Goal: Submit feedback/report problem

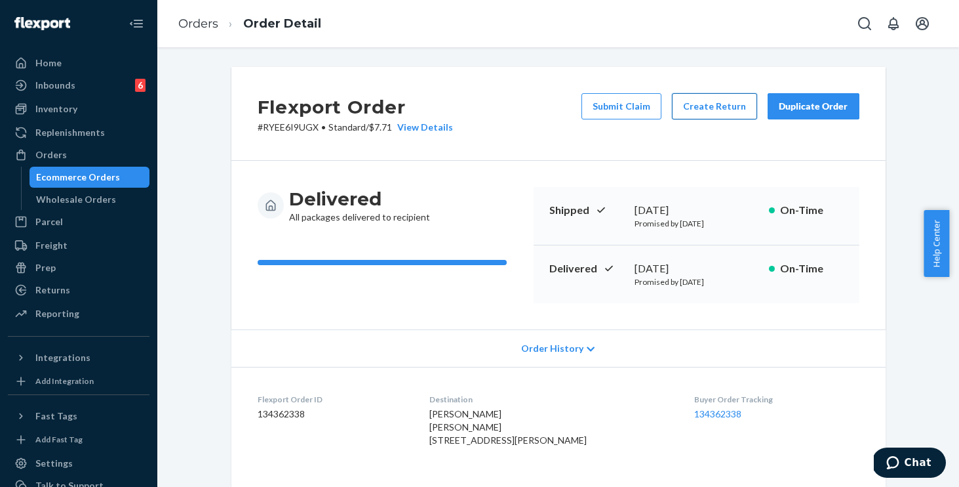
click at [716, 100] on button "Create Return" at bounding box center [714, 106] width 85 height 26
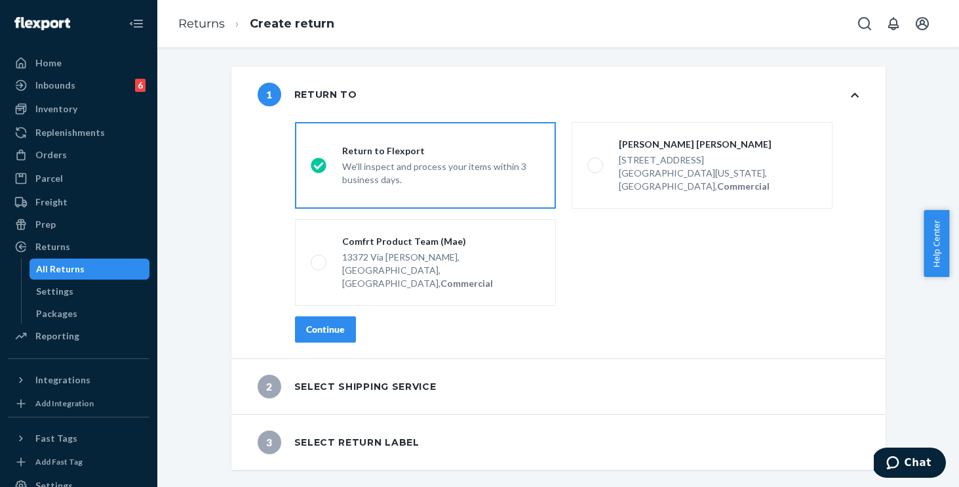
click at [327, 323] on div "Continue" at bounding box center [325, 329] width 39 height 13
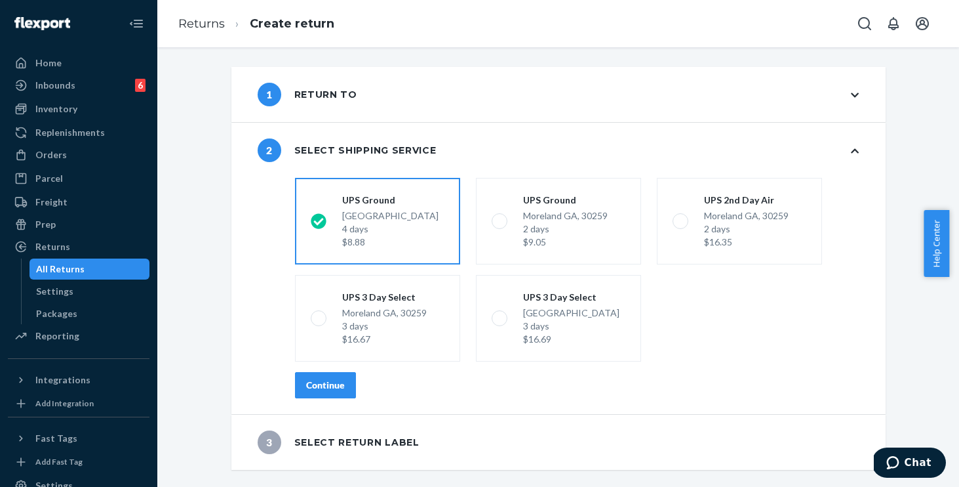
click at [325, 389] on div "Continue" at bounding box center [325, 384] width 39 height 13
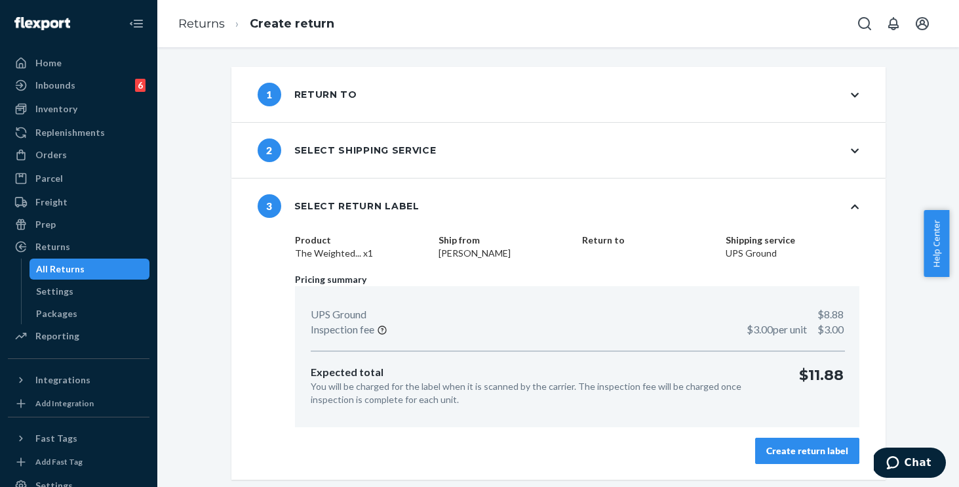
click at [782, 444] on div "Create return label" at bounding box center [808, 450] width 82 height 13
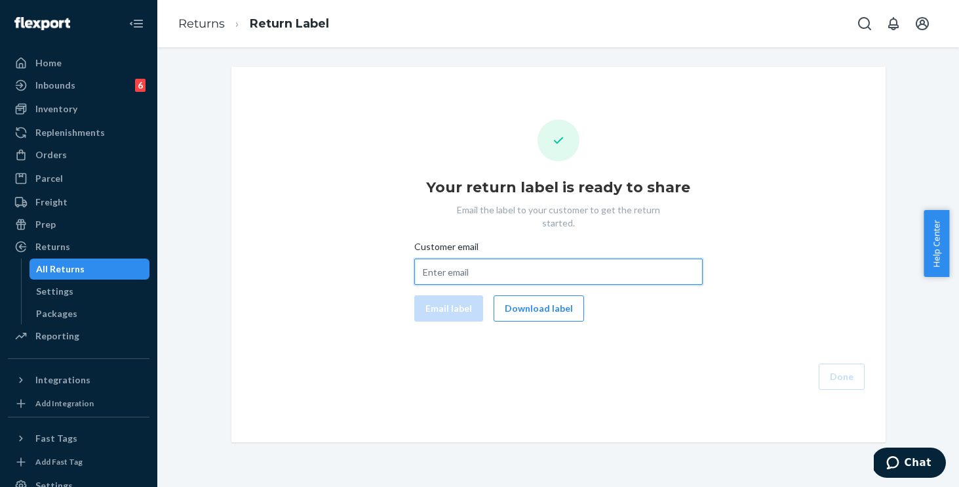
click at [491, 258] on input "Customer email" at bounding box center [558, 271] width 289 height 26
paste input "ptlaw@optimum.net"
type input "ptlaw@optimum.net"
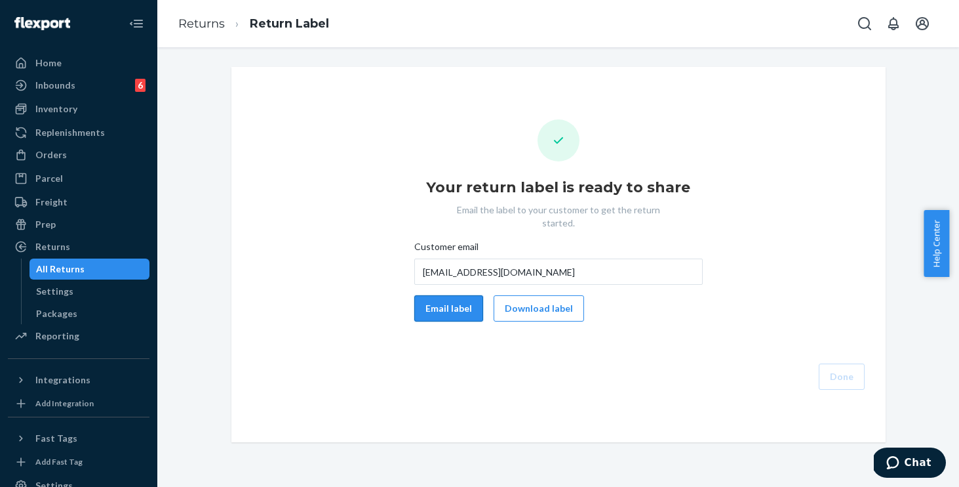
click at [437, 302] on button "Email label" at bounding box center [448, 308] width 69 height 26
click at [845, 363] on button "Done" at bounding box center [842, 376] width 46 height 26
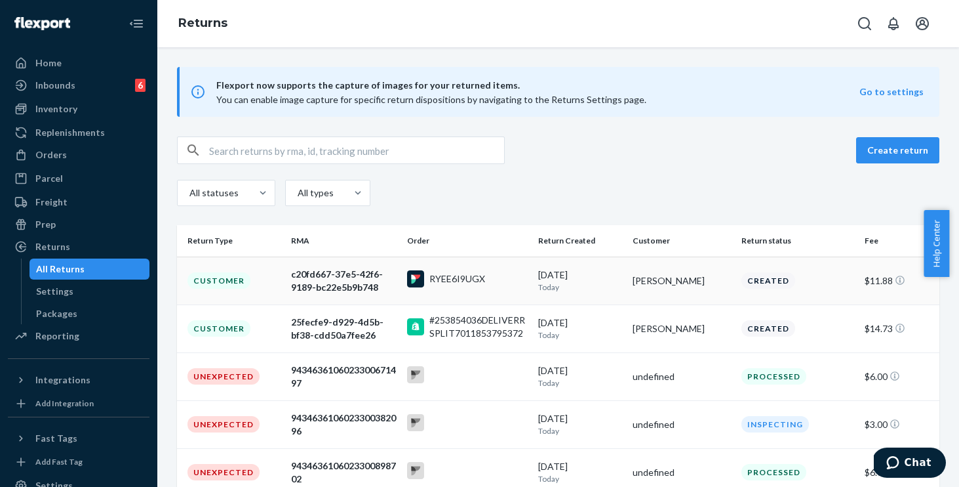
click at [501, 275] on div "RYEE6I9UGX" at bounding box center [467, 280] width 120 height 20
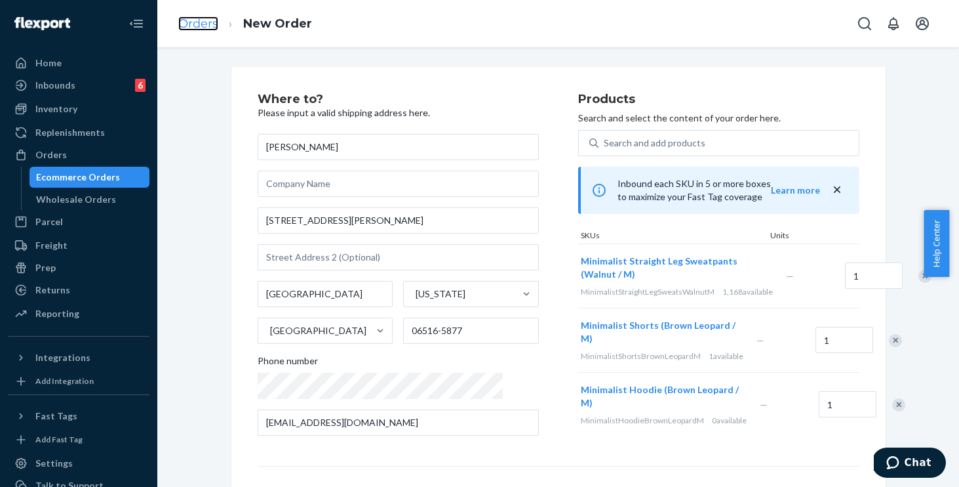
click at [191, 20] on link "Orders" at bounding box center [198, 23] width 40 height 14
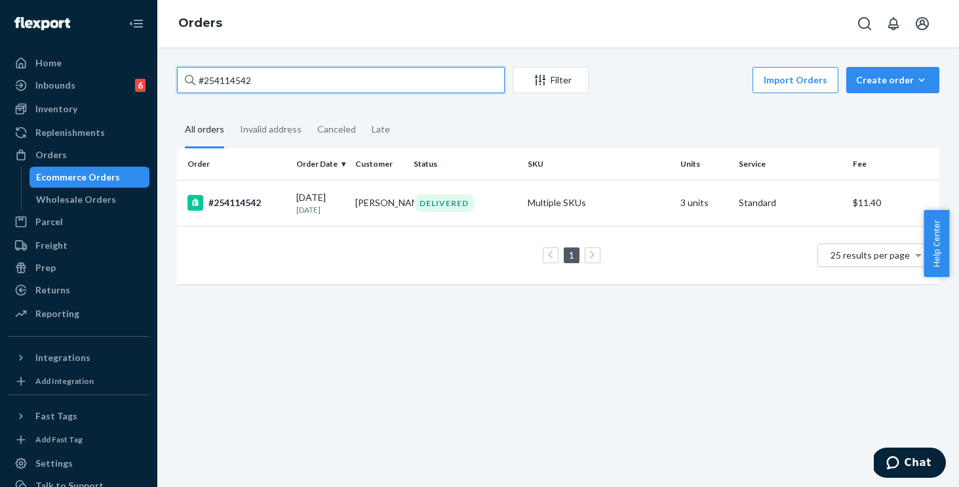
click at [271, 68] on input "#254114542" at bounding box center [341, 80] width 328 height 26
click at [300, 75] on input "#254114542" at bounding box center [341, 80] width 328 height 26
click at [119, 36] on div "Home Inbounds 6 Shipping Plans Problems 6 Inventory Products Replenishments Ord…" at bounding box center [479, 243] width 959 height 487
paste input "254132316"
type input "254132316"
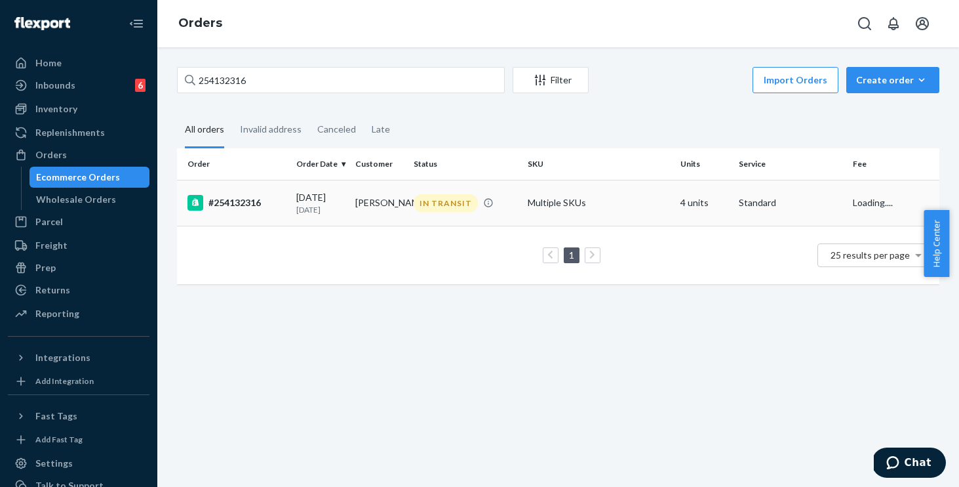
click at [608, 205] on td "Multiple SKUs" at bounding box center [599, 203] width 153 height 46
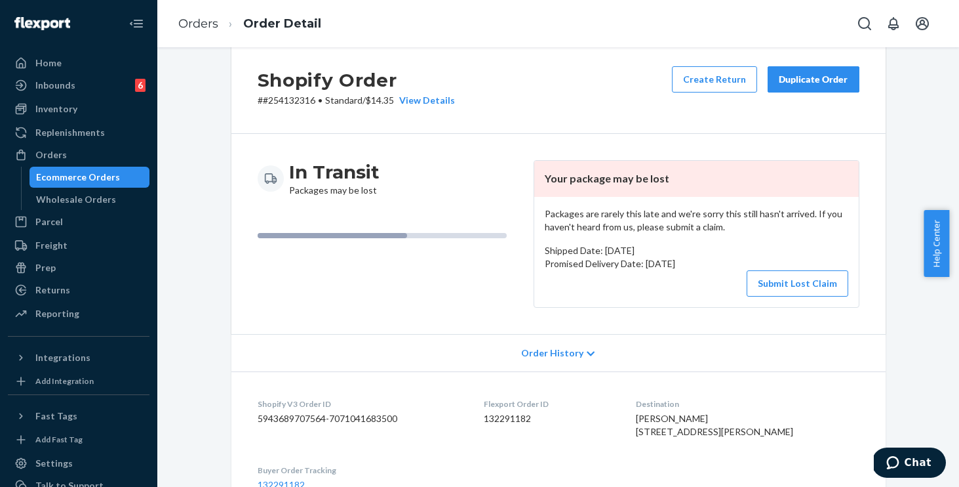
scroll to position [28, 0]
click at [547, 355] on span "Order History" at bounding box center [552, 352] width 62 height 13
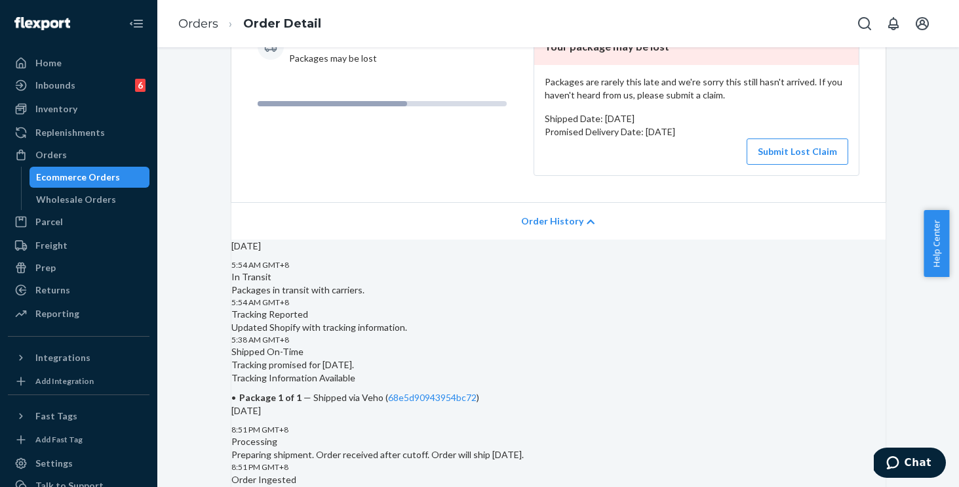
scroll to position [263, 0]
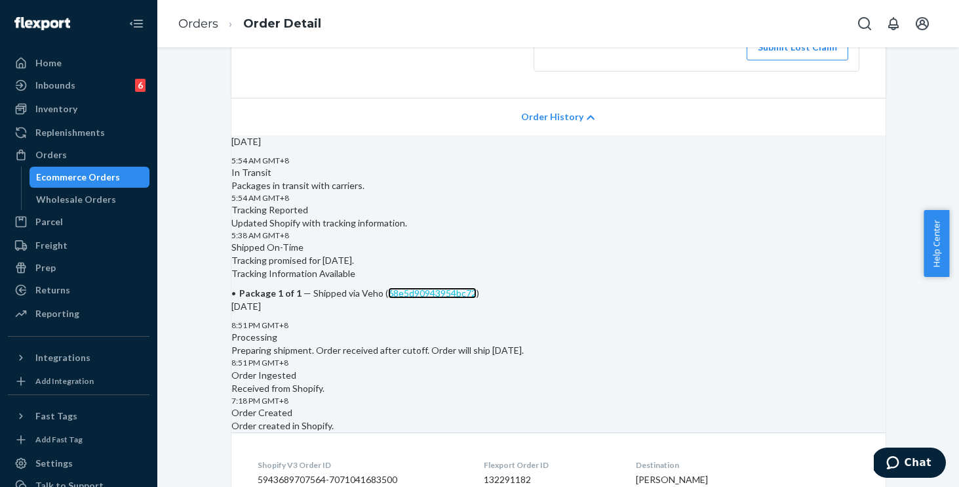
click at [477, 298] on link "68e5d90943954bc72" at bounding box center [432, 292] width 89 height 11
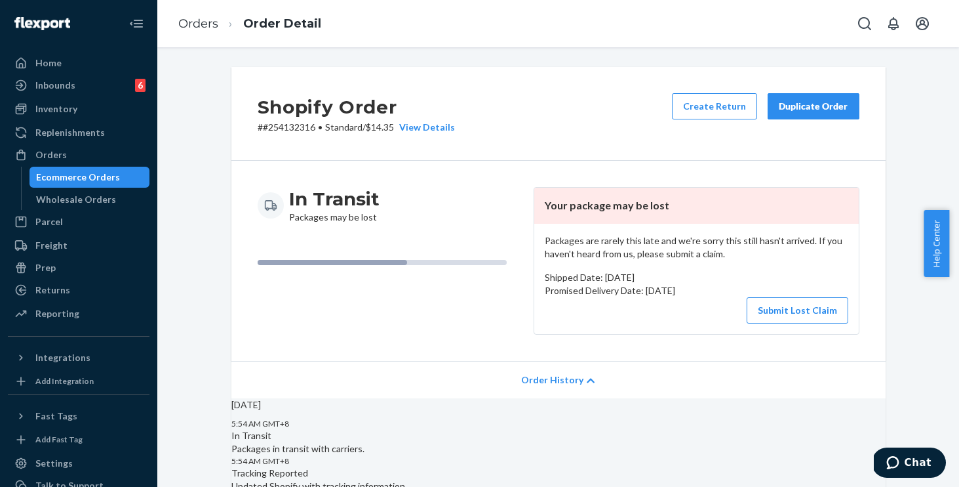
click at [779, 100] on div "Duplicate Order" at bounding box center [814, 106] width 70 height 13
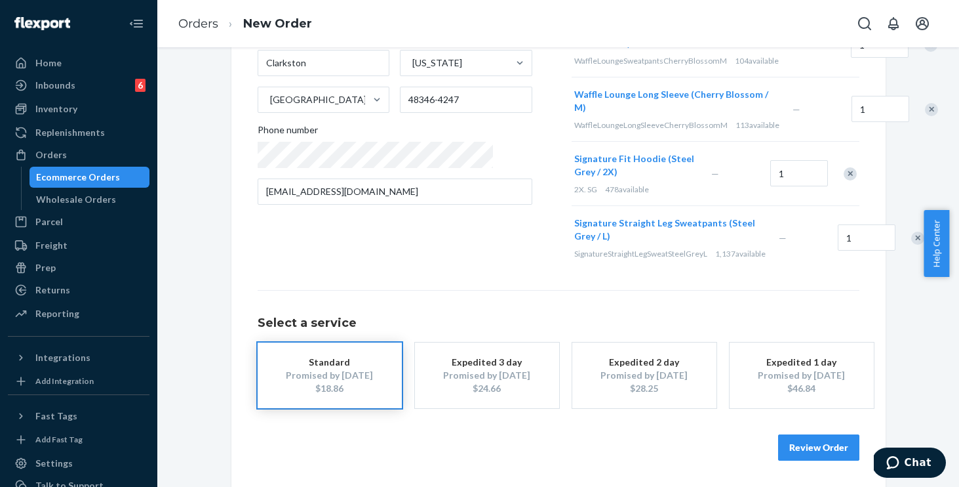
scroll to position [72, 0]
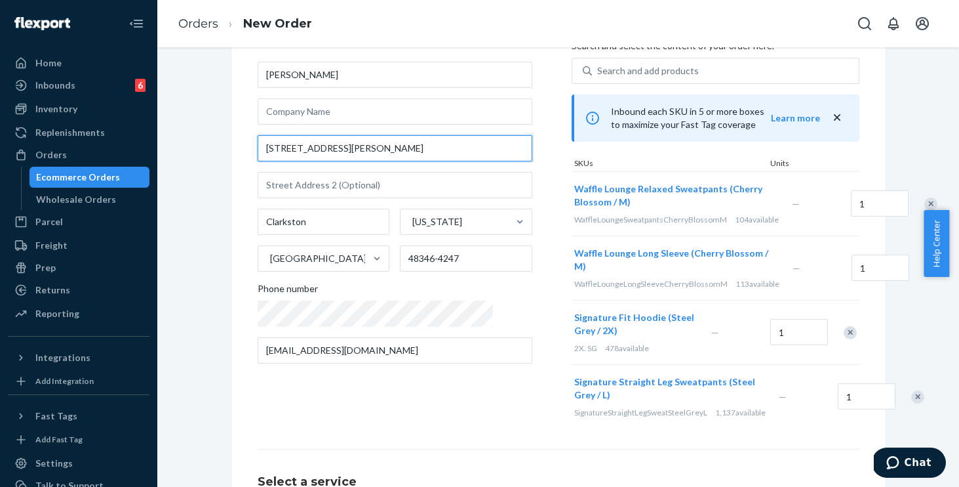
drag, startPoint x: 344, startPoint y: 149, endPoint x: 231, endPoint y: 138, distance: 112.6
click at [231, 138] on div "Where to? Please input a valid shipping address here. Laura Morgan 2500 Mann Rd…" at bounding box center [558, 320] width 654 height 650
paste input "16118 Coventry Dr"
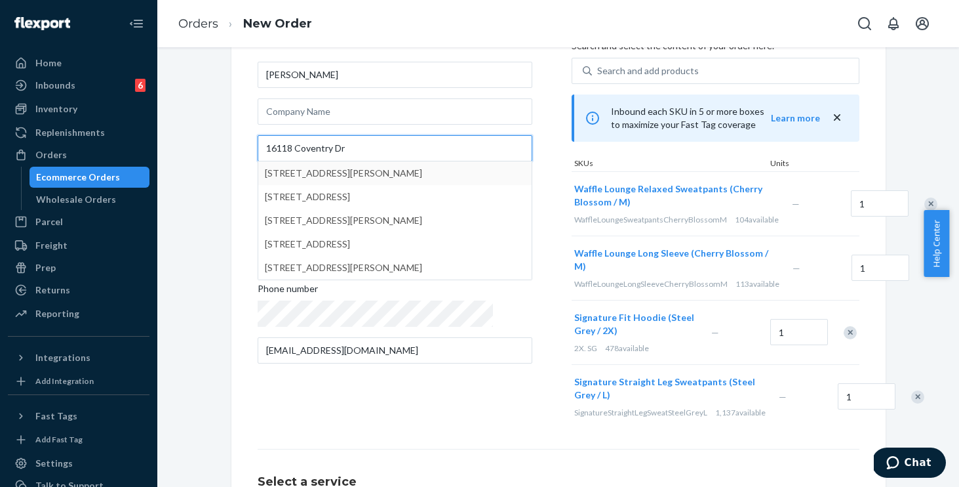
type input "16118 Coventry Dr"
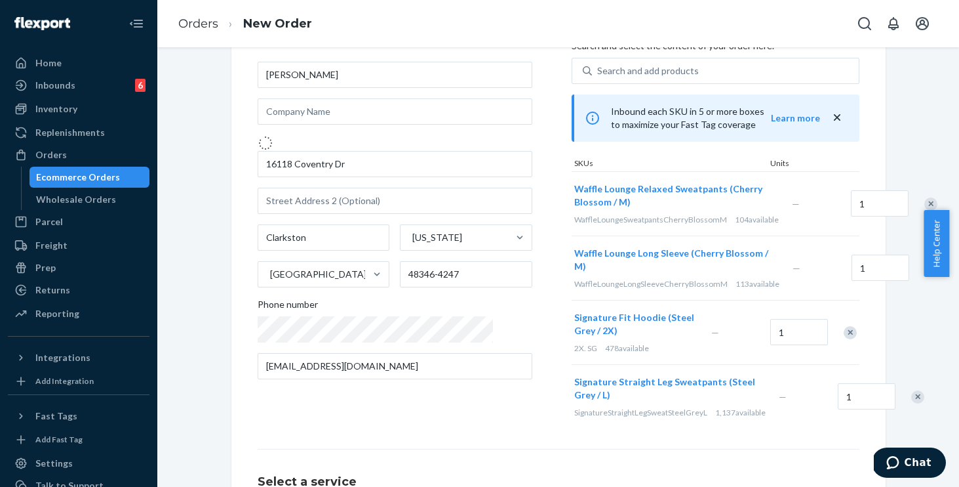
type input "Holly"
type input "48442"
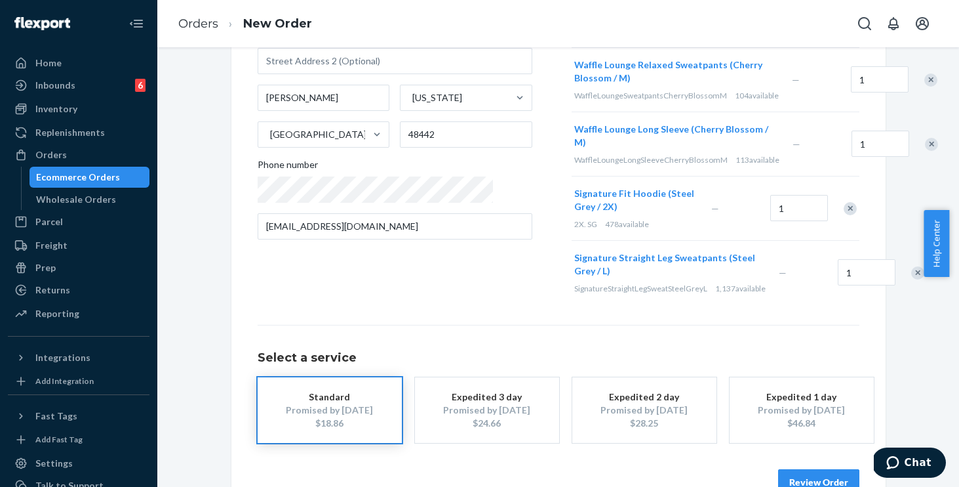
scroll to position [254, 0]
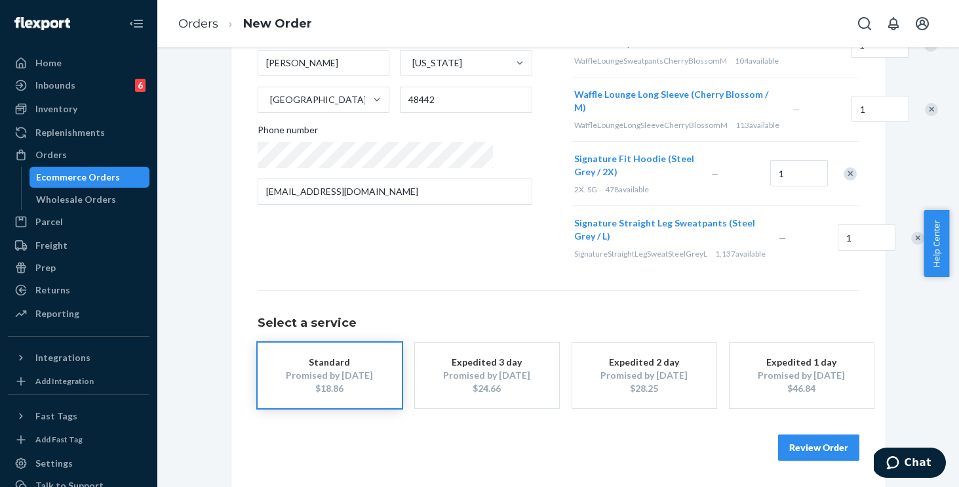
click at [807, 440] on button "Review Order" at bounding box center [818, 447] width 81 height 26
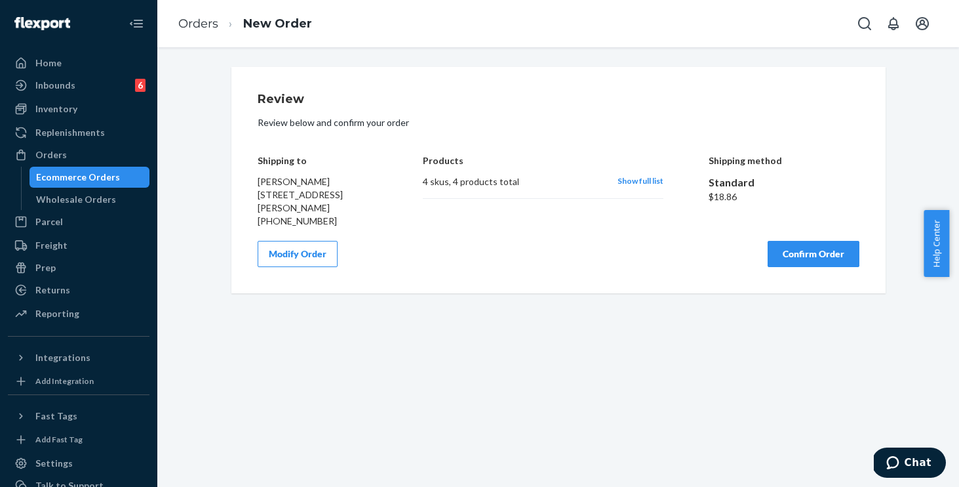
click at [827, 252] on button "Confirm Order" at bounding box center [814, 254] width 92 height 26
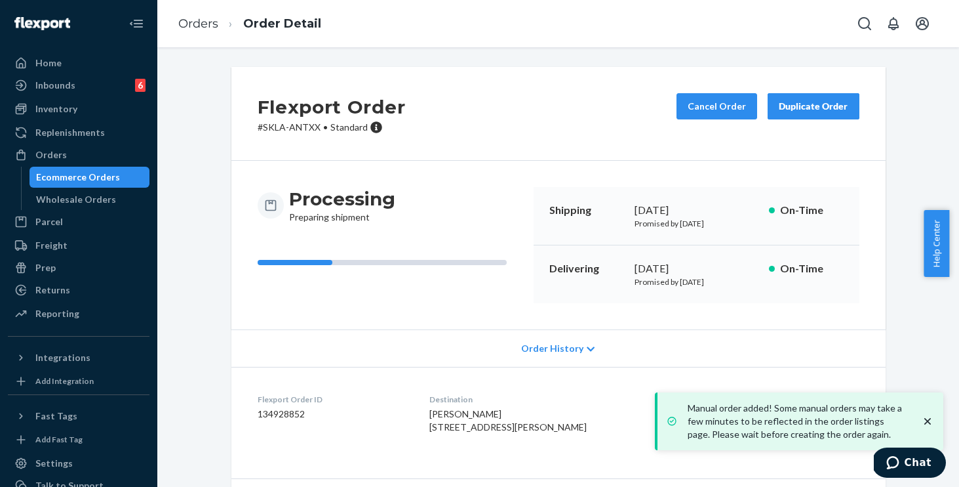
click at [426, 353] on div "Order History" at bounding box center [558, 347] width 654 height 37
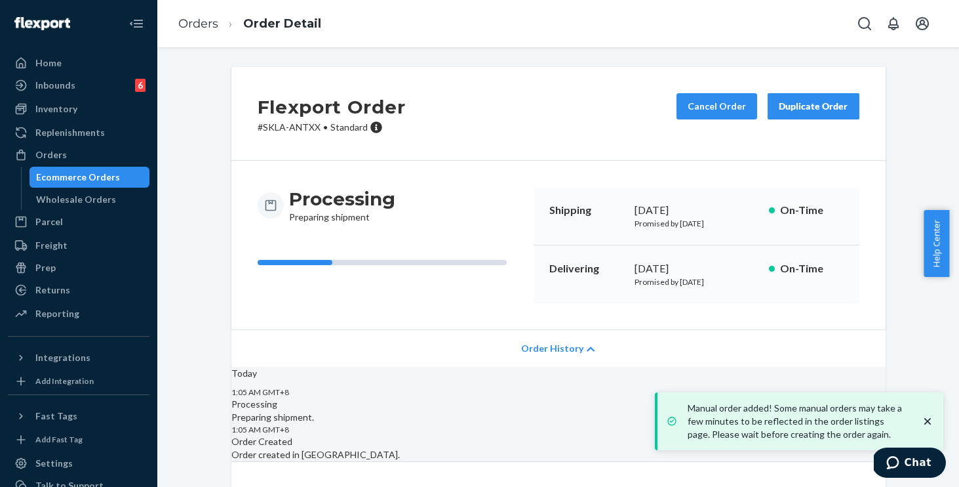
click at [535, 352] on span "Order History" at bounding box center [552, 348] width 62 height 13
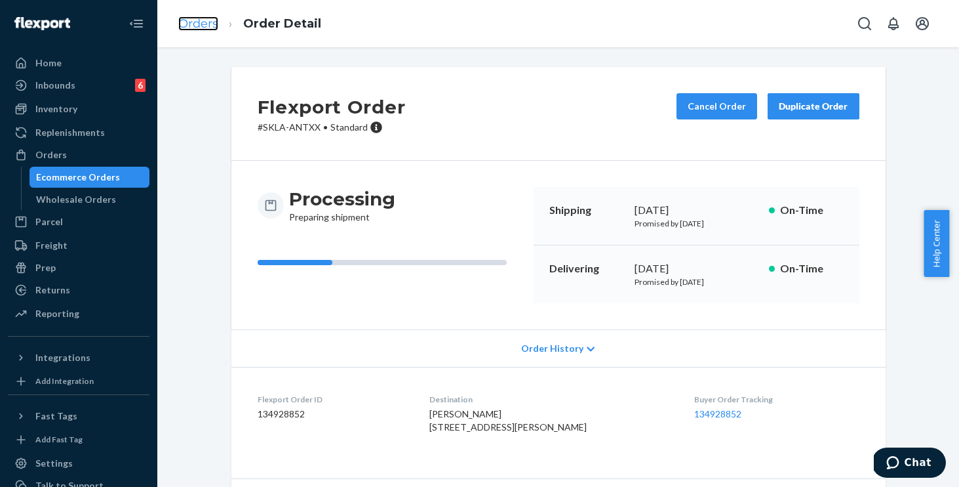
click at [204, 26] on link "Orders" at bounding box center [198, 23] width 40 height 14
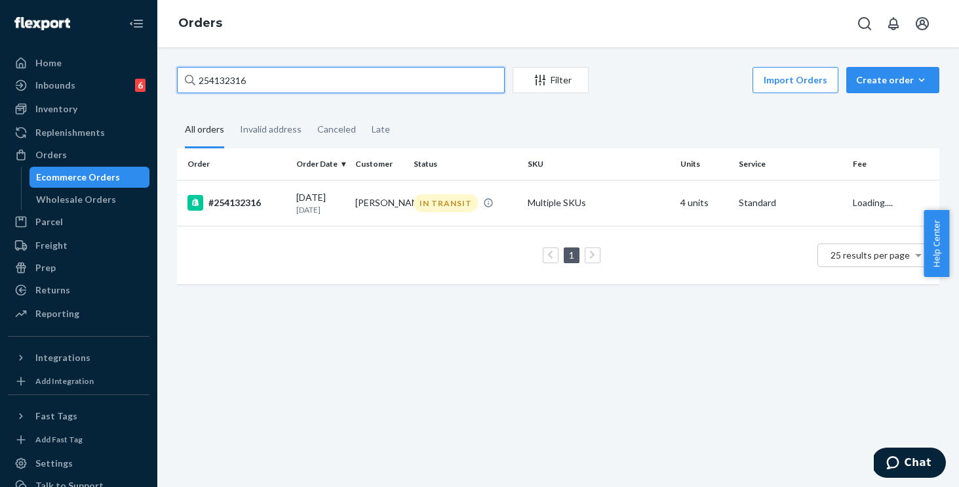
click at [319, 90] on input "254132316" at bounding box center [341, 80] width 328 height 26
drag, startPoint x: 292, startPoint y: 77, endPoint x: 120, endPoint y: 49, distance: 174.8
click at [120, 49] on div "Home Inbounds 6 Shipping Plans Problems 6 Inventory Products Replenishments Ord…" at bounding box center [479, 243] width 959 height 487
paste input "281177"
type input "254281177"
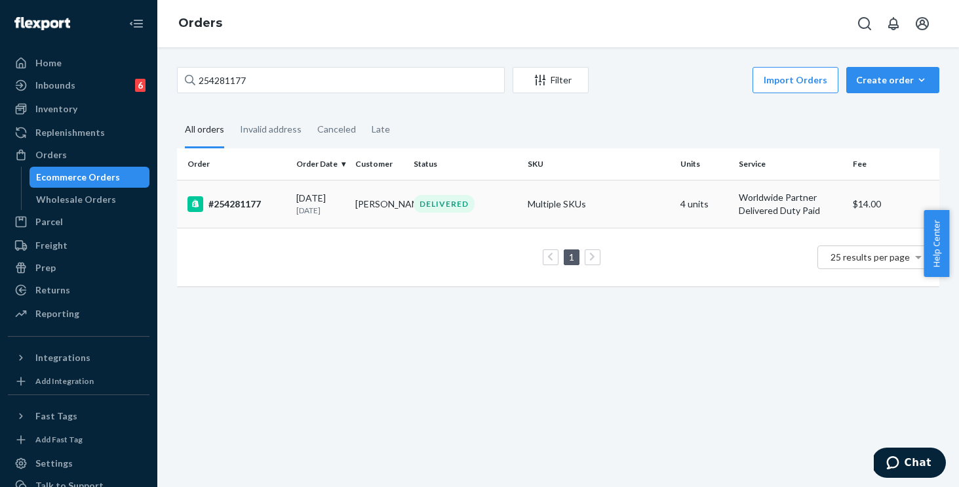
click at [625, 201] on td "Multiple SKUs" at bounding box center [599, 204] width 153 height 48
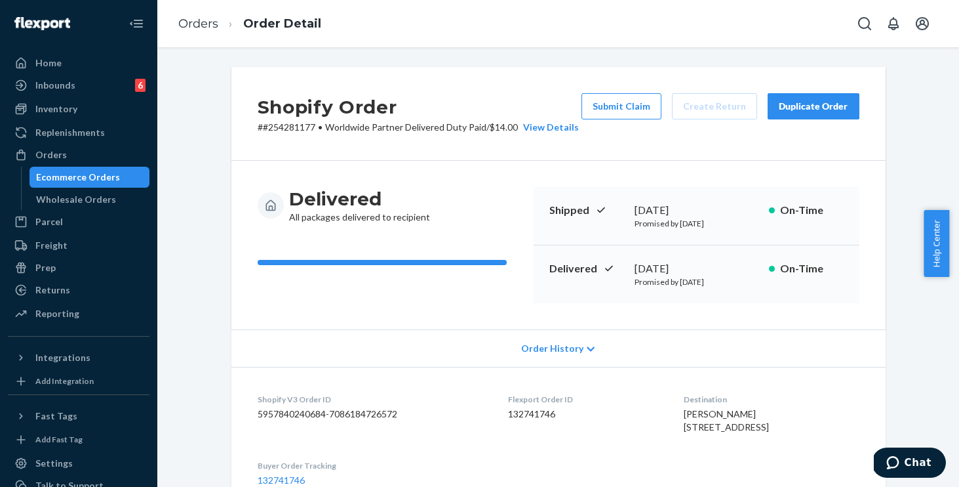
click at [631, 159] on div "Shopify Order # #254281177 • Worldwide Partner Delivered Duty Paid / $14.00 Vie…" at bounding box center [558, 114] width 654 height 94
click at [603, 151] on div "Shopify Order # #254281177 • Worldwide Partner Delivered Duty Paid / $14.00 Vie…" at bounding box center [558, 114] width 654 height 94
click at [616, 102] on button "Submit Claim" at bounding box center [622, 106] width 80 height 26
click at [551, 39] on div "Orders Order Detail" at bounding box center [558, 23] width 802 height 47
click at [199, 28] on link "Orders" at bounding box center [198, 23] width 40 height 14
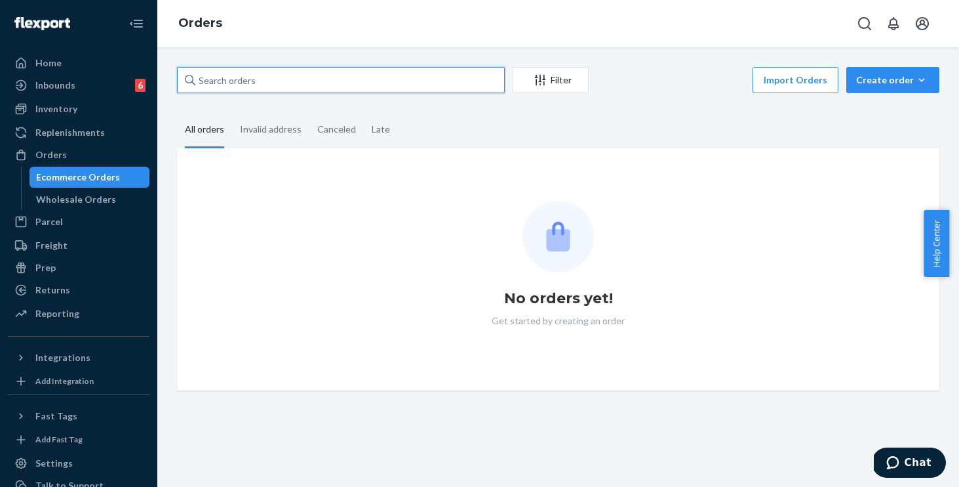
click at [309, 70] on input "text" at bounding box center [341, 80] width 328 height 26
paste input "254484979"
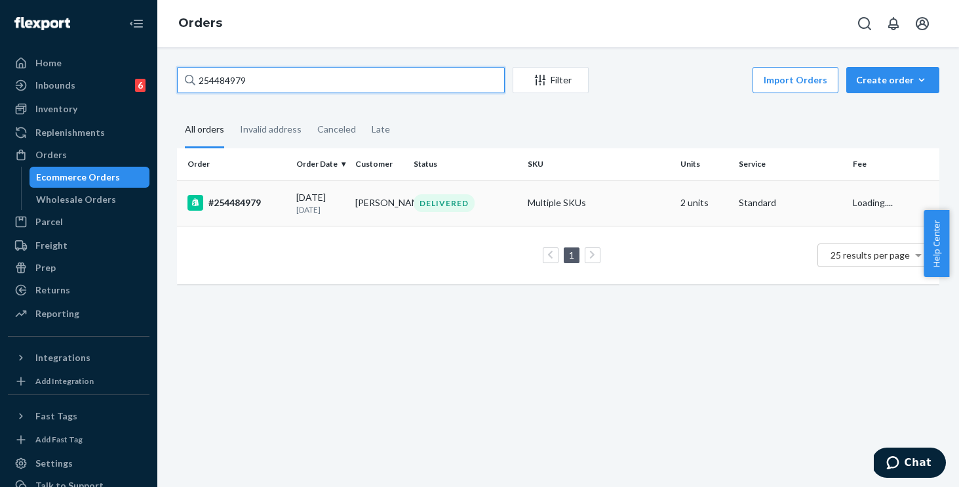
type input "254484979"
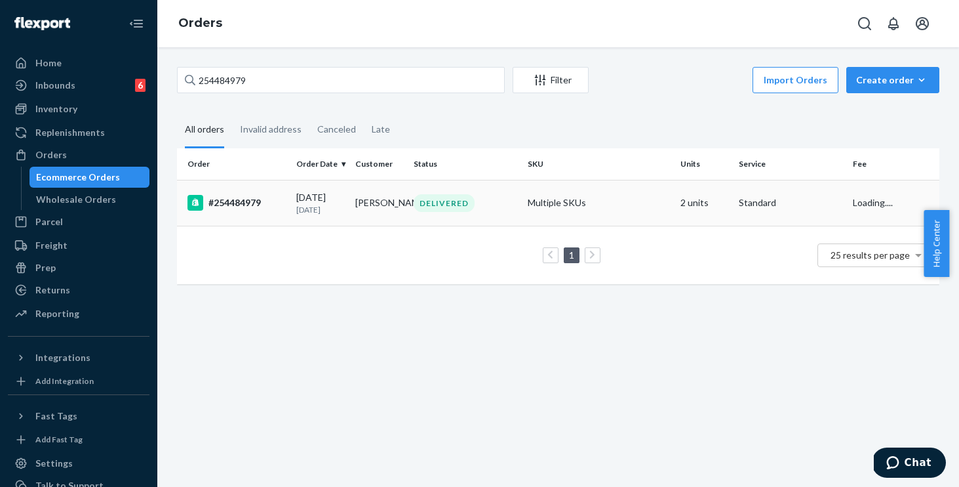
click at [266, 208] on div "#254484979" at bounding box center [237, 203] width 98 height 16
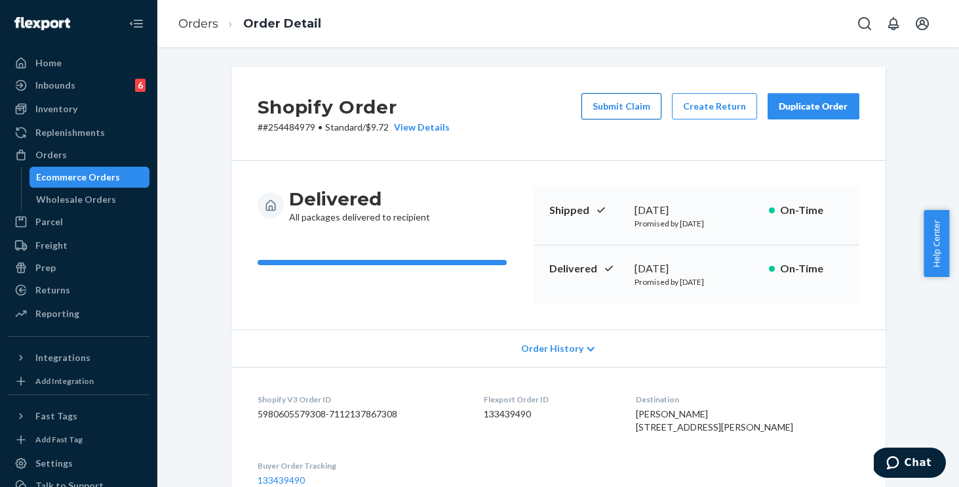
click at [626, 109] on button "Submit Claim" at bounding box center [622, 106] width 80 height 26
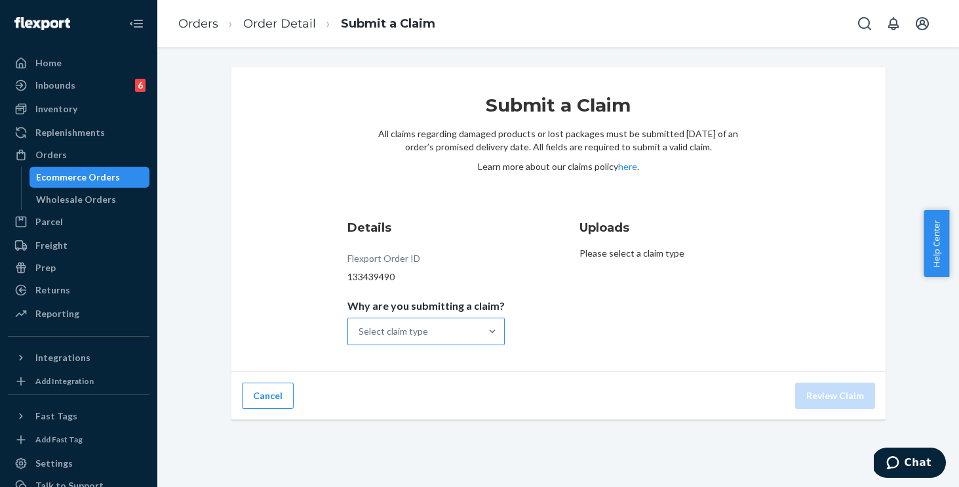
click at [422, 329] on div "Select claim type" at bounding box center [394, 331] width 70 height 13
click at [360, 329] on input "Why are you submitting a claim? Select claim type" at bounding box center [359, 331] width 1 height 13
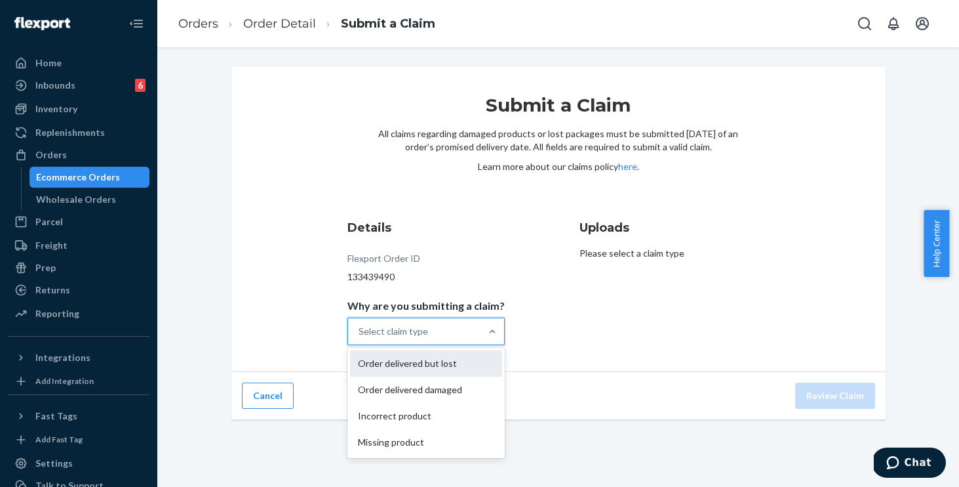
click at [415, 363] on div "Order delivered but lost" at bounding box center [426, 363] width 152 height 26
click at [360, 338] on input "Why are you submitting a claim? option Order delivered but lost focused, 1 of 4…" at bounding box center [359, 331] width 1 height 13
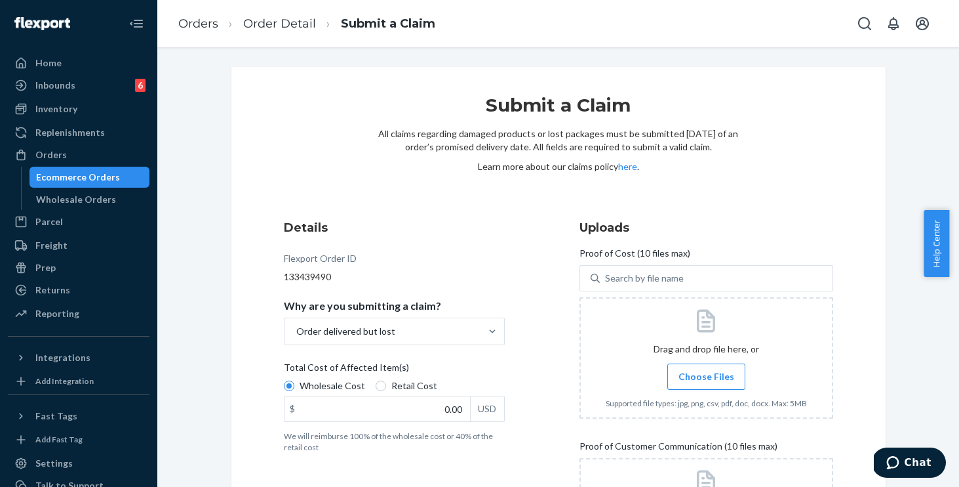
click at [709, 380] on span "Choose Files" at bounding box center [707, 376] width 56 height 13
click at [707, 380] on input "Choose Files" at bounding box center [706, 376] width 1 height 14
click at [706, 374] on span "Choose Files" at bounding box center [707, 376] width 56 height 13
click at [706, 374] on input "Choose Files" at bounding box center [706, 376] width 1 height 14
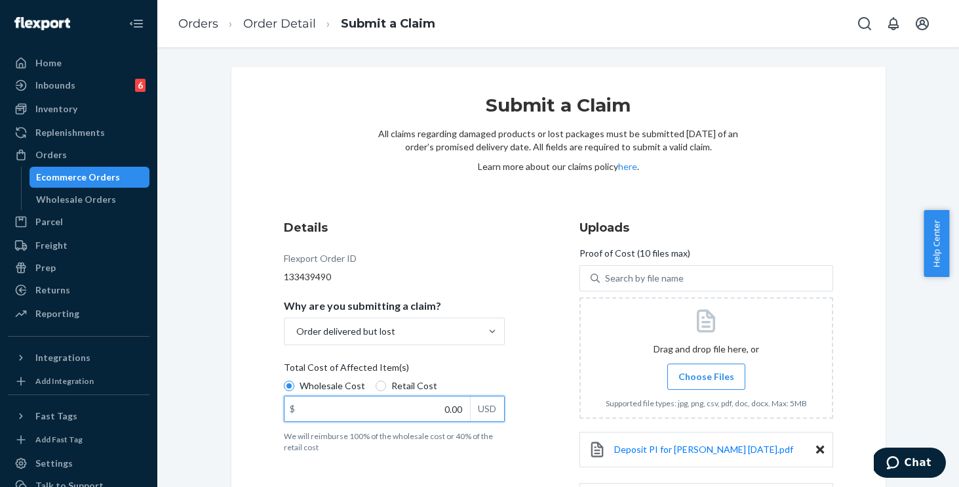
click at [412, 414] on input "0.00" at bounding box center [378, 408] width 186 height 25
type input "92.00"
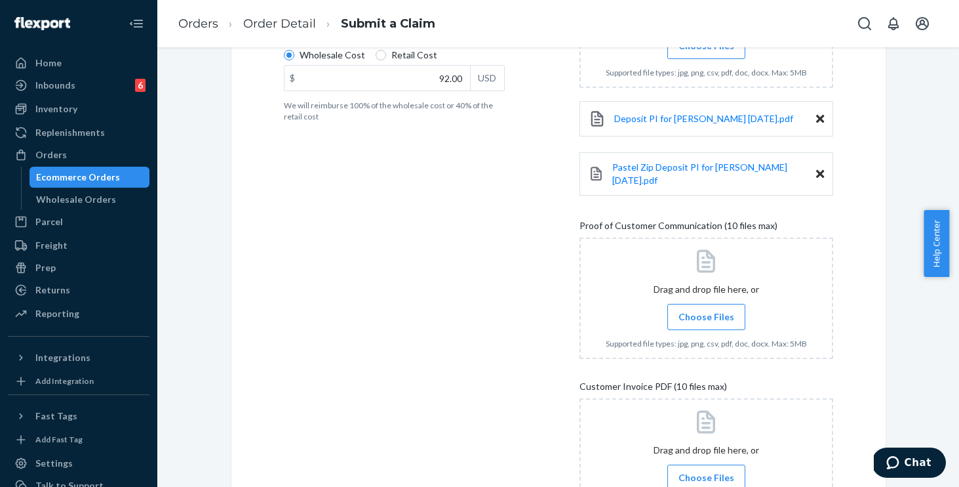
scroll to position [329, 0]
click at [702, 306] on label "Choose Files" at bounding box center [707, 319] width 78 height 26
click at [706, 311] on input "Choose Files" at bounding box center [706, 318] width 1 height 14
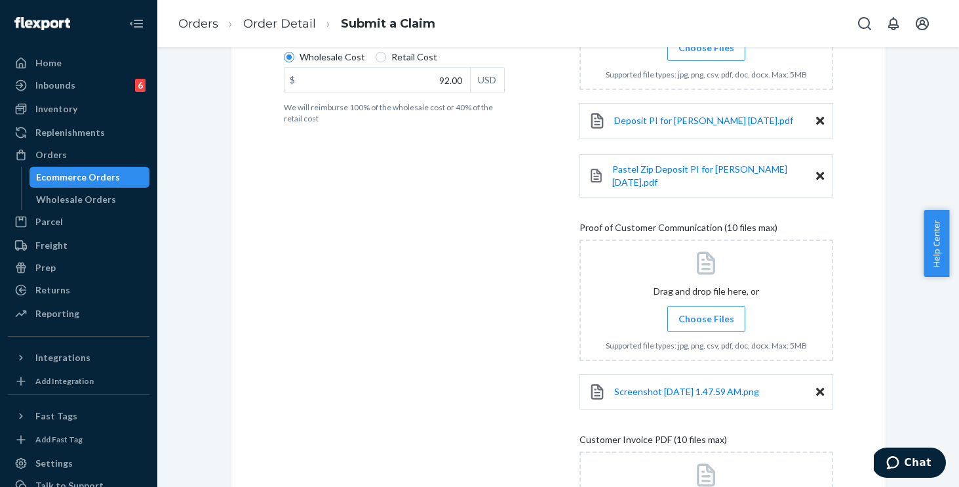
click at [698, 312] on span "Choose Files" at bounding box center [707, 318] width 56 height 13
click at [706, 311] on input "Choose Files" at bounding box center [706, 318] width 1 height 14
click at [683, 317] on label "Choose Files" at bounding box center [707, 319] width 78 height 26
click at [706, 317] on input "Choose Files" at bounding box center [706, 318] width 1 height 14
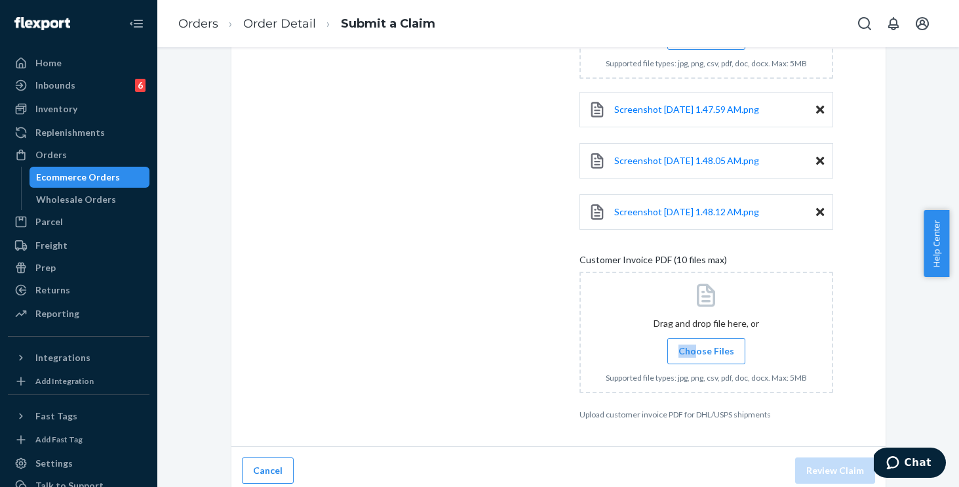
click at [694, 344] on span "Choose Files" at bounding box center [707, 350] width 56 height 13
click at [534, 323] on div "Details Flexport Order ID 133439490 Why are you submitting a claim? Order deliv…" at bounding box center [558, 14] width 549 height 811
click at [683, 344] on span "Choose Files" at bounding box center [707, 350] width 56 height 13
click at [706, 344] on input "Choose Files" at bounding box center [706, 351] width 1 height 14
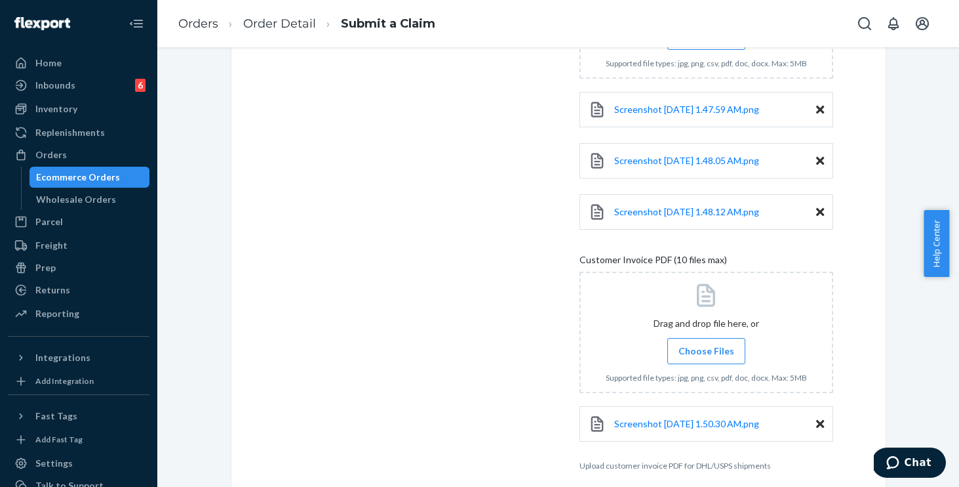
scroll to position [0, 0]
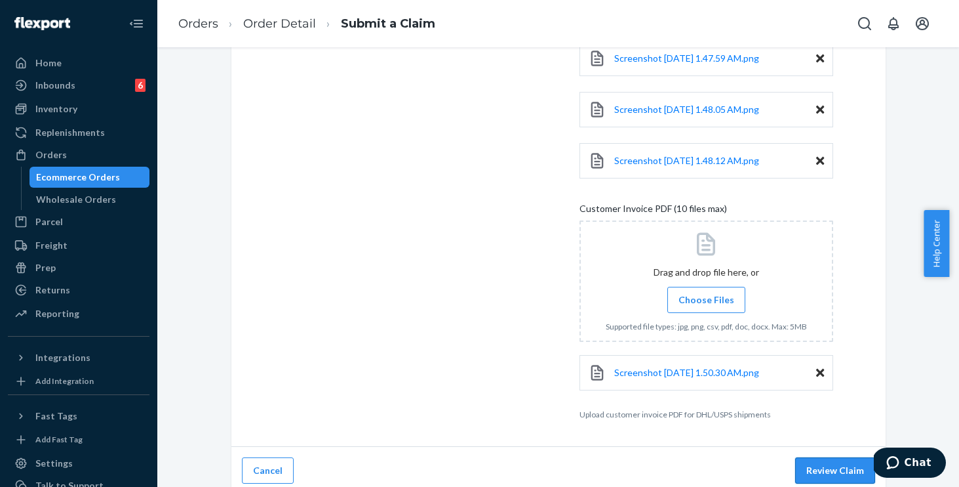
click at [841, 464] on button "Review Claim" at bounding box center [835, 470] width 80 height 26
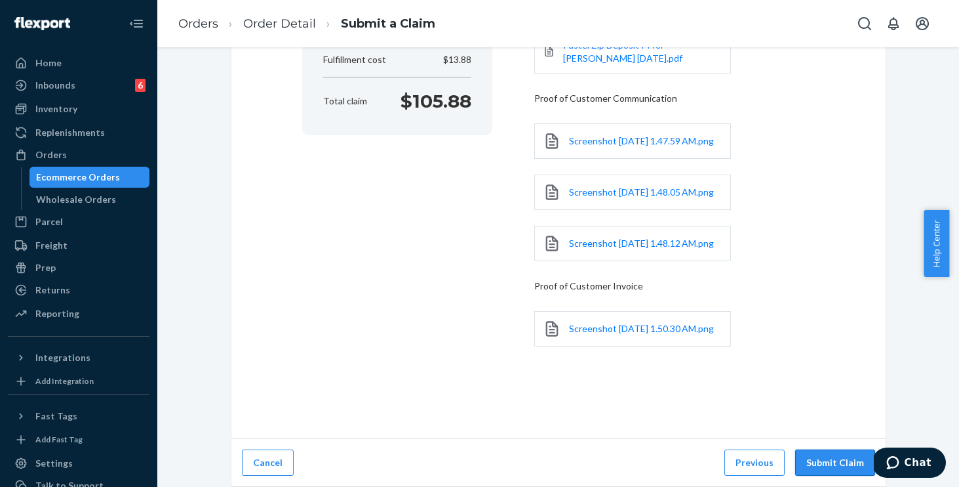
click at [833, 462] on button "Submit Claim" at bounding box center [835, 462] width 80 height 26
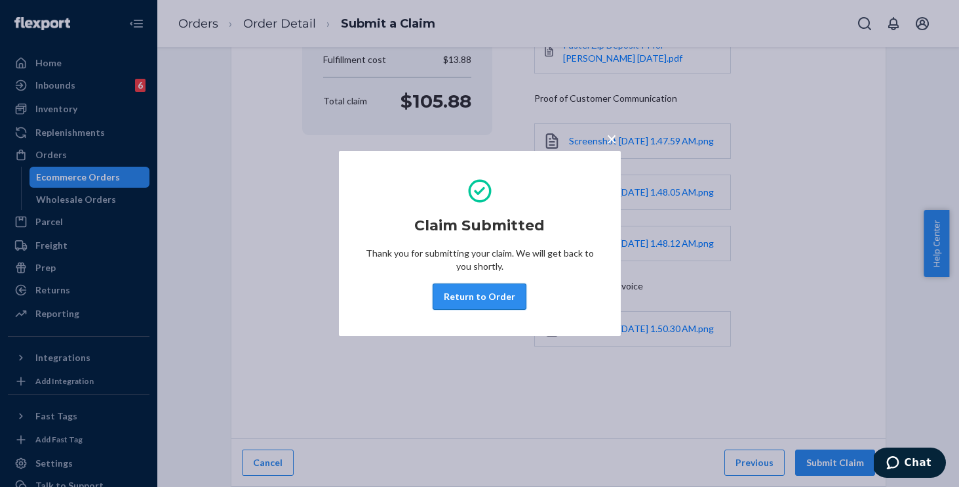
click at [491, 293] on button "Return to Order" at bounding box center [480, 296] width 94 height 26
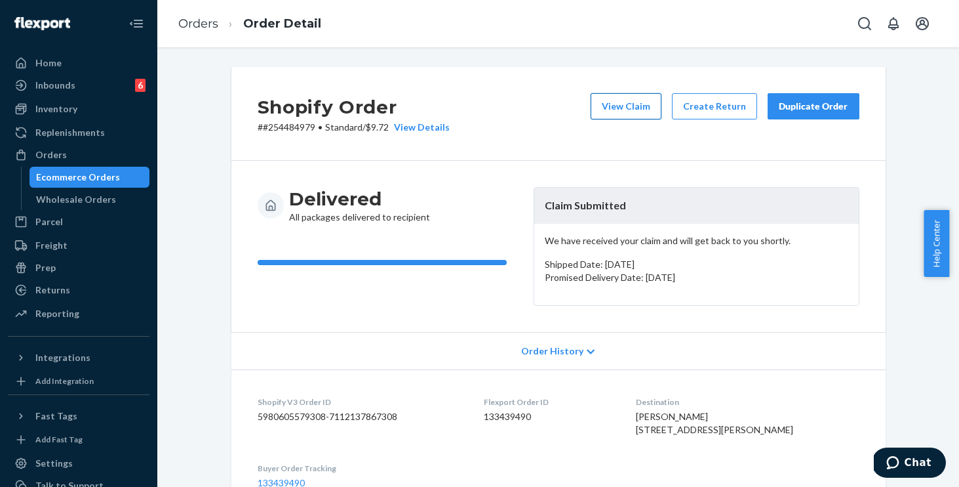
click at [632, 111] on button "View Claim" at bounding box center [626, 106] width 71 height 26
